Goal: Task Accomplishment & Management: Use online tool/utility

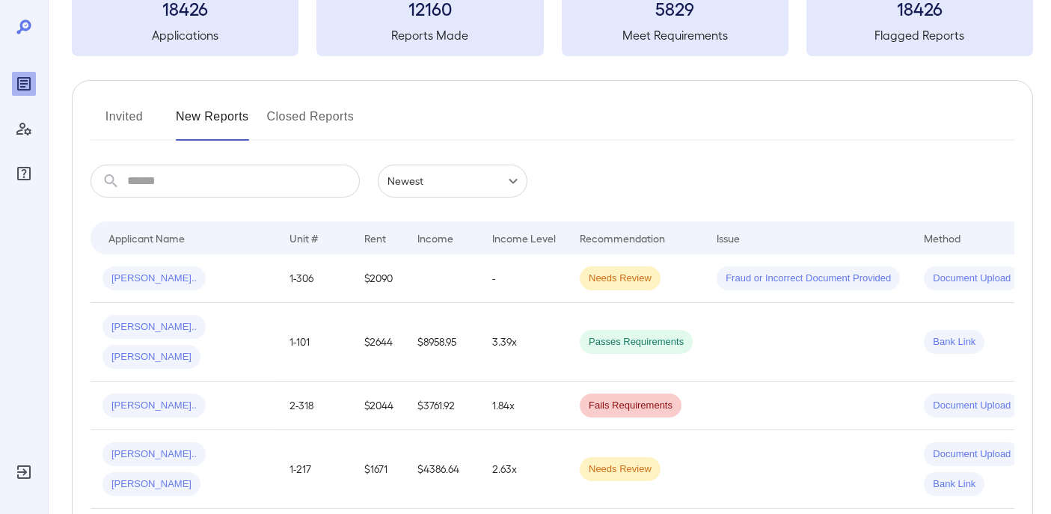
scroll to position [106, 0]
click at [533, 280] on td "-" at bounding box center [524, 278] width 88 height 49
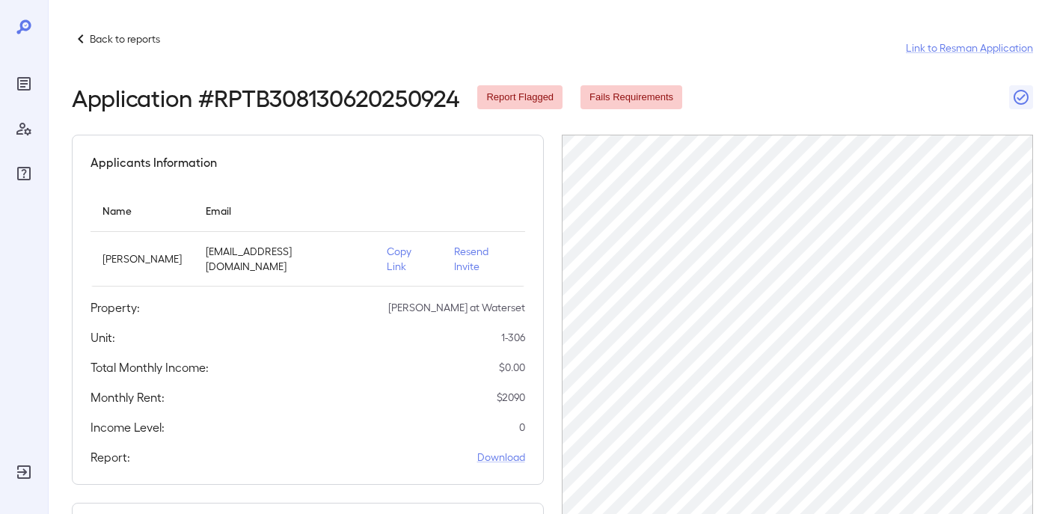
click at [405, 251] on p "Copy Link" at bounding box center [408, 259] width 43 height 30
